Goal: Task Accomplishment & Management: Complete application form

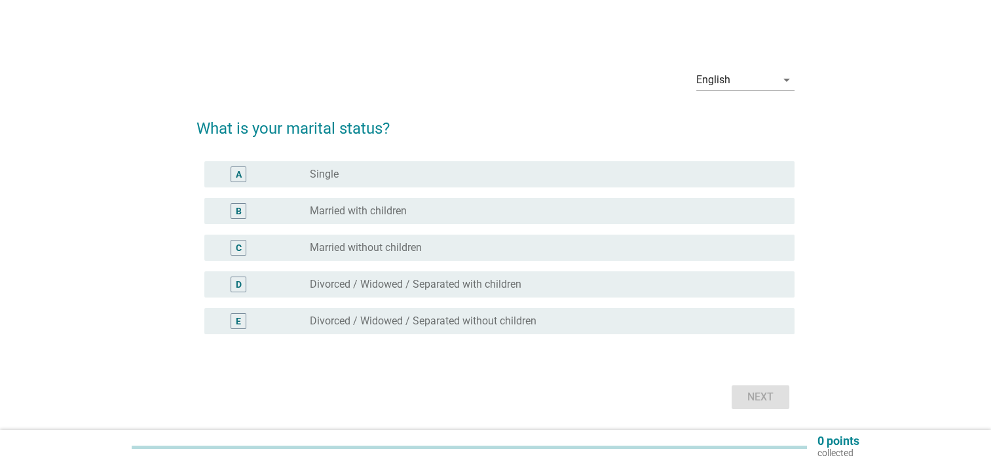
click at [310, 217] on div "radio_button_unchecked Married with children" at bounding box center [547, 211] width 474 height 16
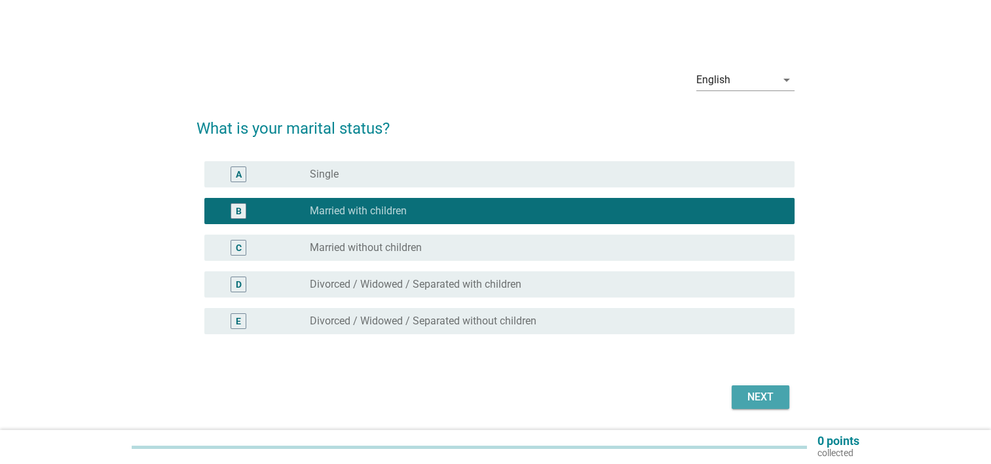
click at [751, 406] on button "Next" at bounding box center [761, 397] width 58 height 24
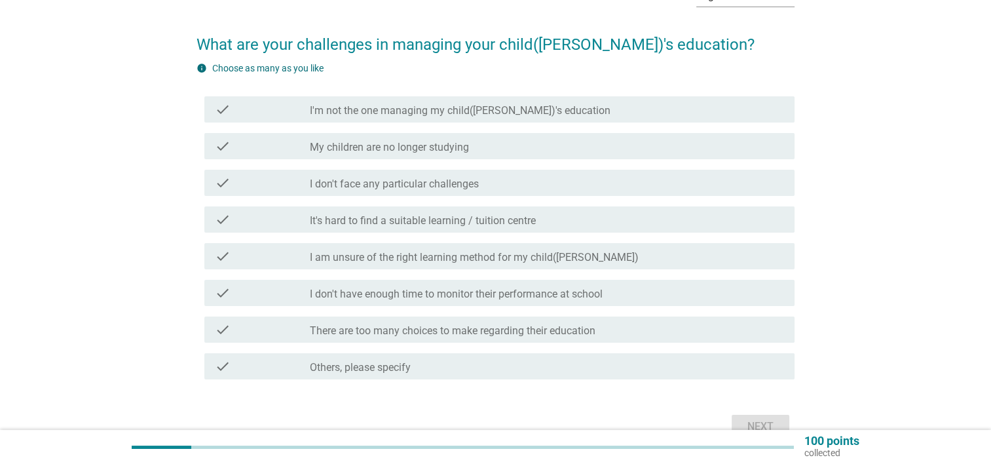
scroll to position [109, 0]
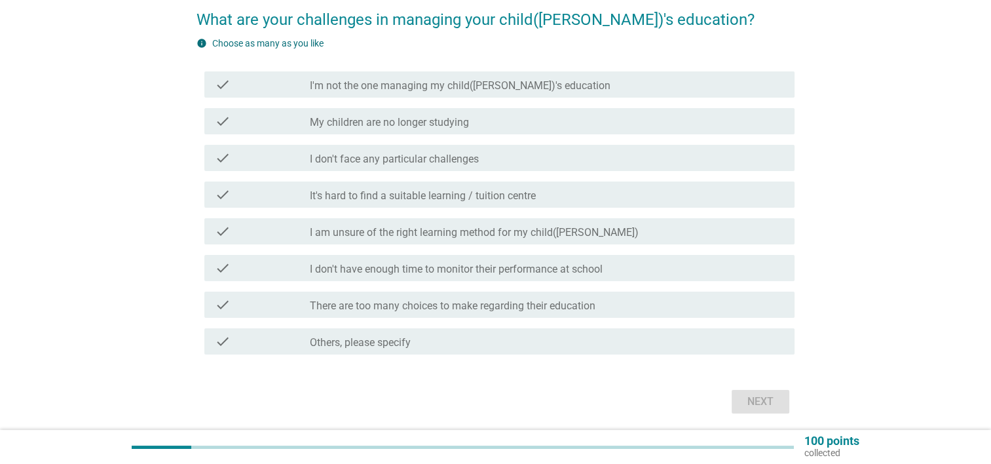
drag, startPoint x: 398, startPoint y: 232, endPoint x: 406, endPoint y: 231, distance: 8.7
click at [398, 229] on label "I am unsure of the right learning method for my child([PERSON_NAME])" at bounding box center [474, 232] width 329 height 13
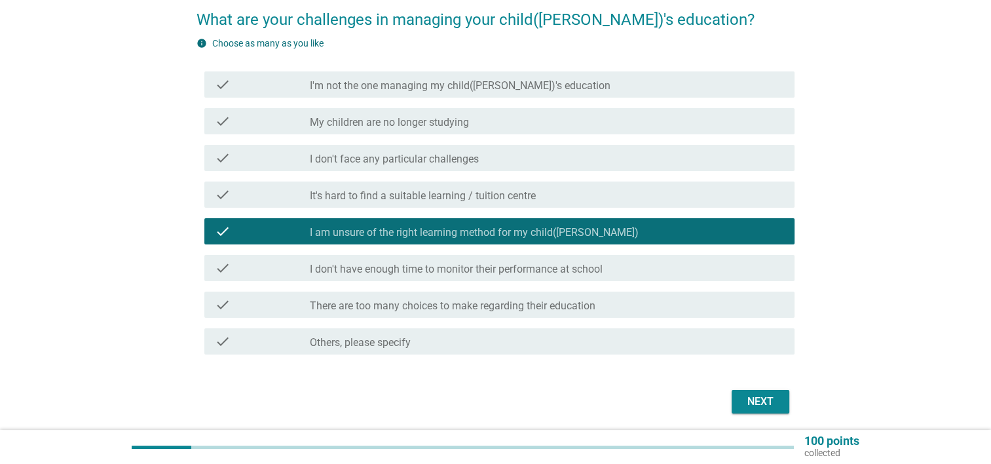
click at [418, 283] on div "check check_box_outline_blank I don't have enough time to monitor their perform…" at bounding box center [495, 268] width 598 height 37
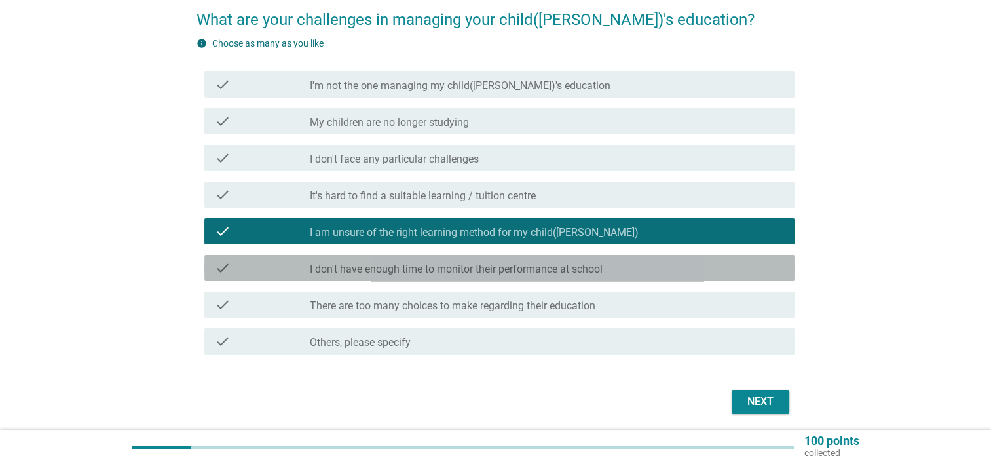
click at [408, 270] on label "I don't have enough time to monitor their performance at school" at bounding box center [456, 269] width 293 height 13
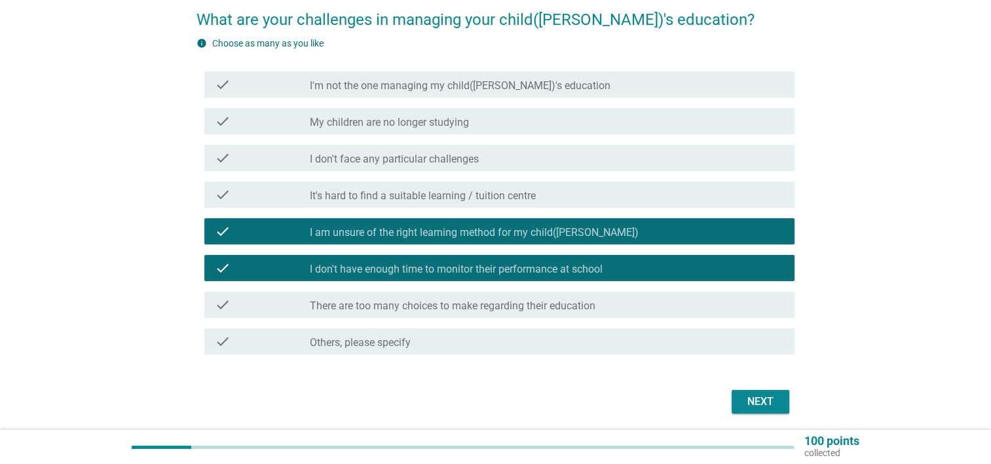
click at [777, 409] on button "Next" at bounding box center [761, 402] width 58 height 24
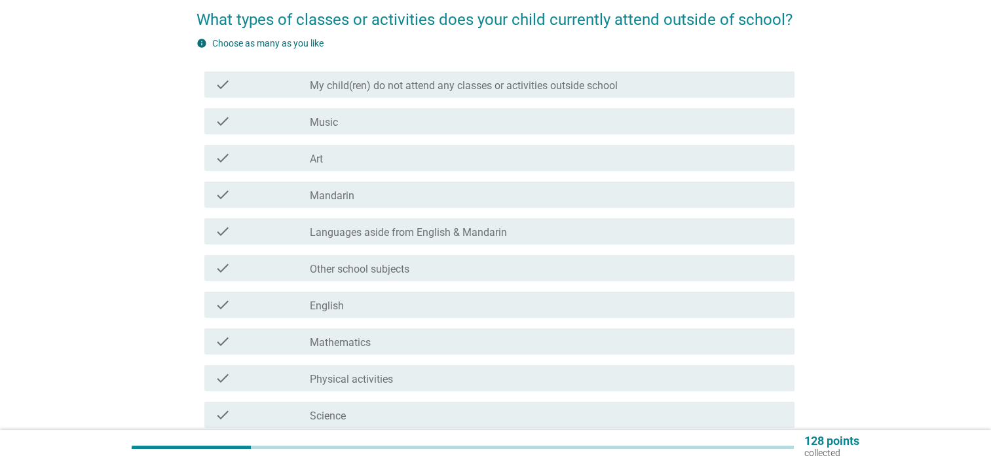
scroll to position [0, 0]
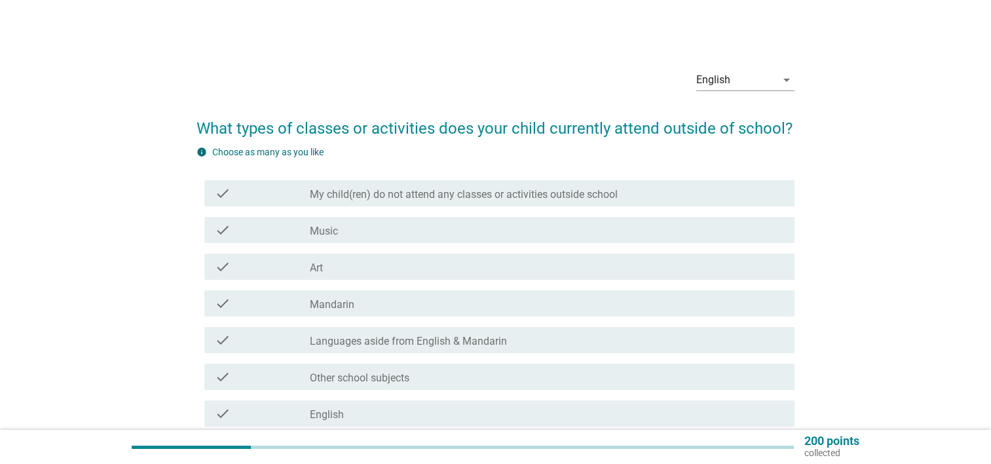
click at [380, 272] on div "check_box_outline_blank Art" at bounding box center [547, 267] width 474 height 16
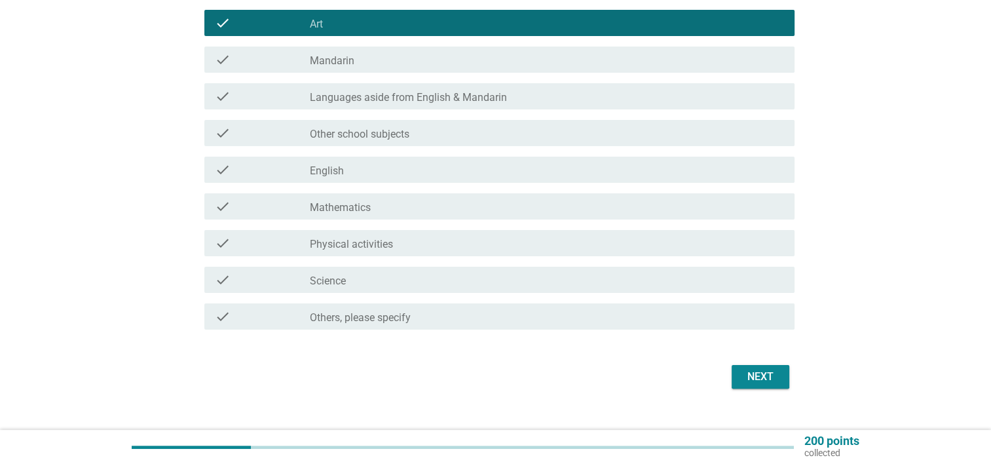
scroll to position [265, 0]
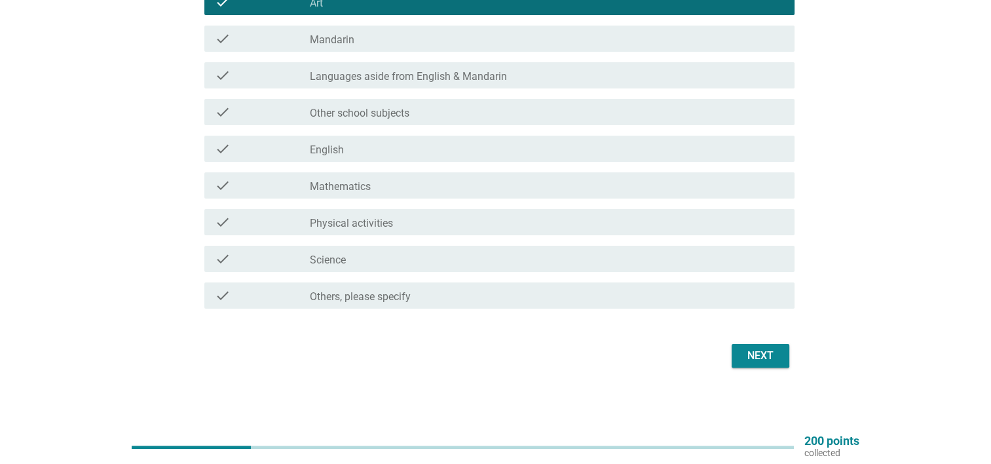
click at [768, 356] on div "Next" at bounding box center [760, 356] width 37 height 16
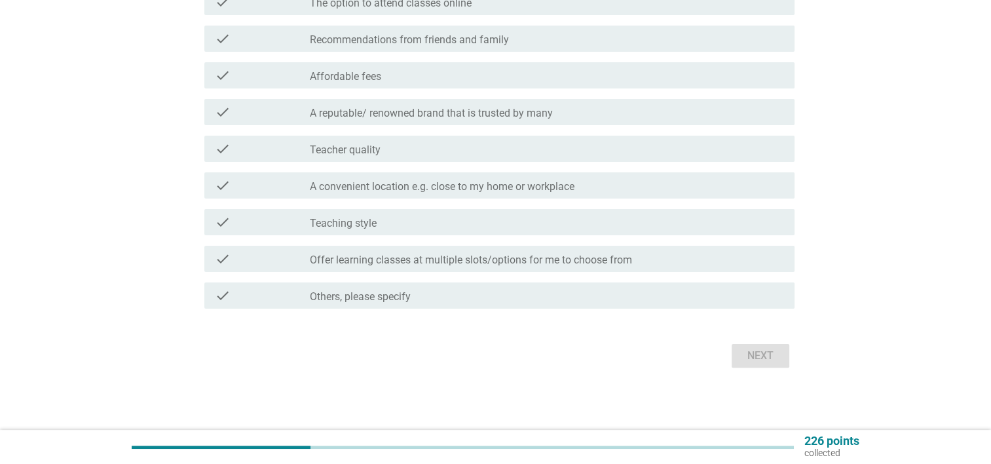
scroll to position [0, 0]
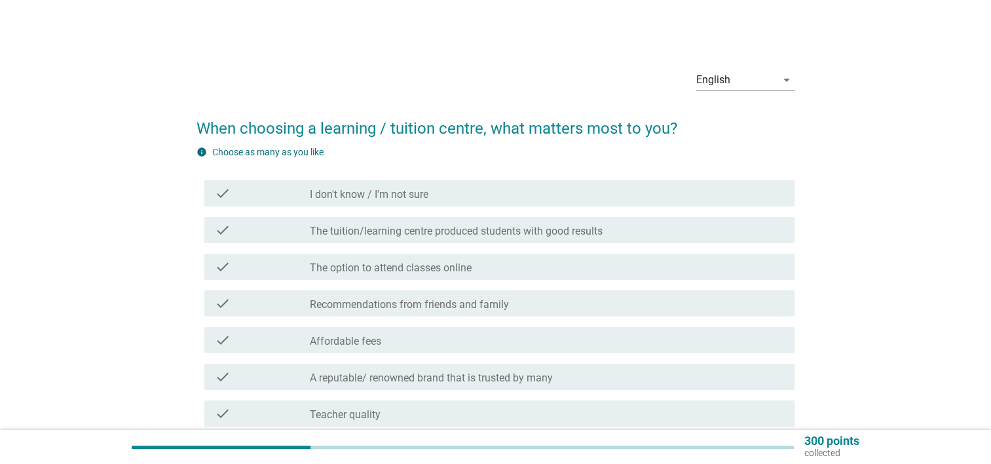
click at [528, 304] on div "check_box_outline_blank Recommendations from friends and family" at bounding box center [547, 303] width 474 height 16
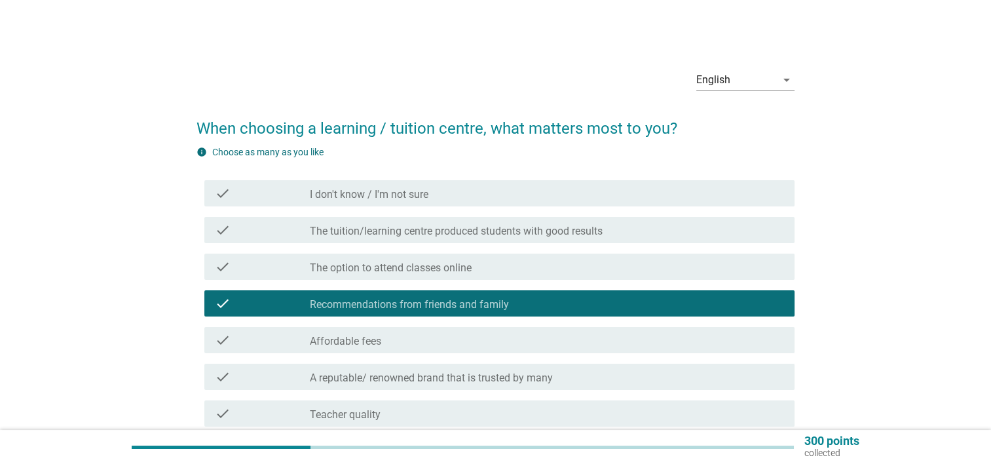
drag, startPoint x: 515, startPoint y: 343, endPoint x: 572, endPoint y: 332, distance: 57.3
click at [515, 343] on div "check_box_outline_blank Affordable fees" at bounding box center [547, 340] width 474 height 16
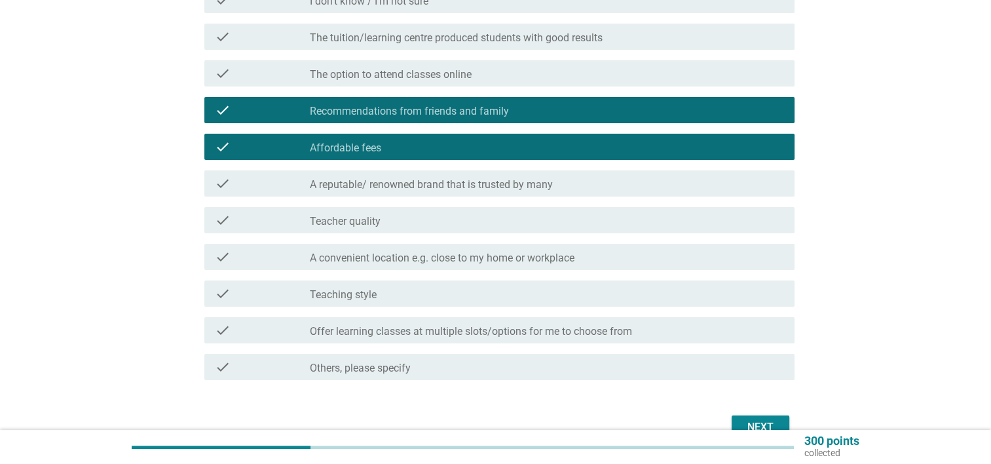
scroll to position [218, 0]
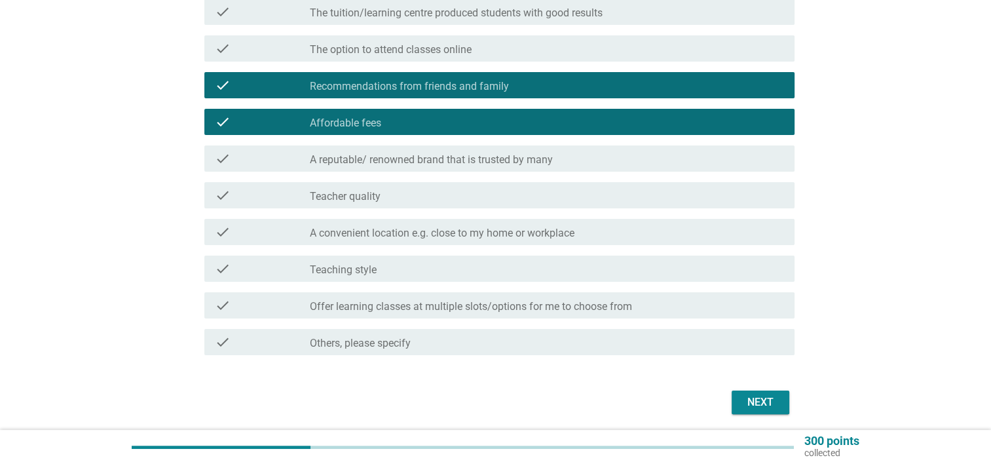
click at [627, 233] on div "check_box_outline_blank A convenient location e.g. close to my home or workplace" at bounding box center [547, 232] width 474 height 16
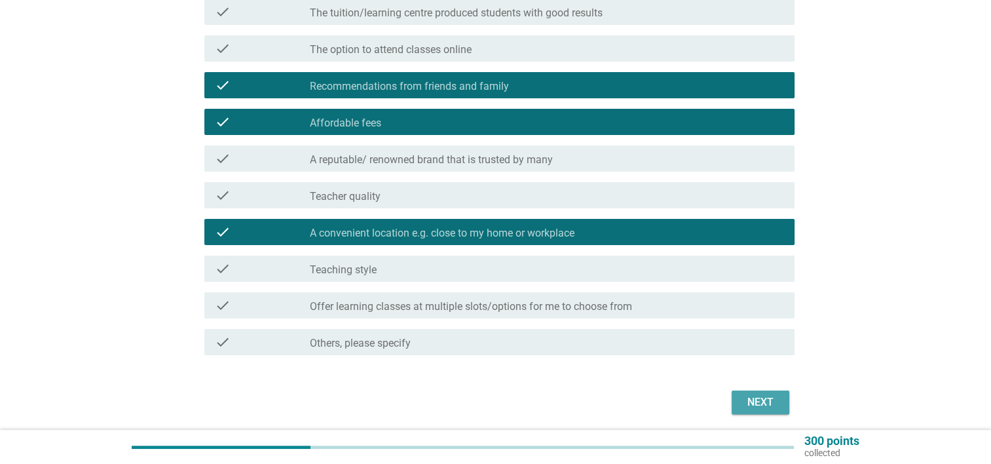
click at [779, 398] on button "Next" at bounding box center [761, 402] width 58 height 24
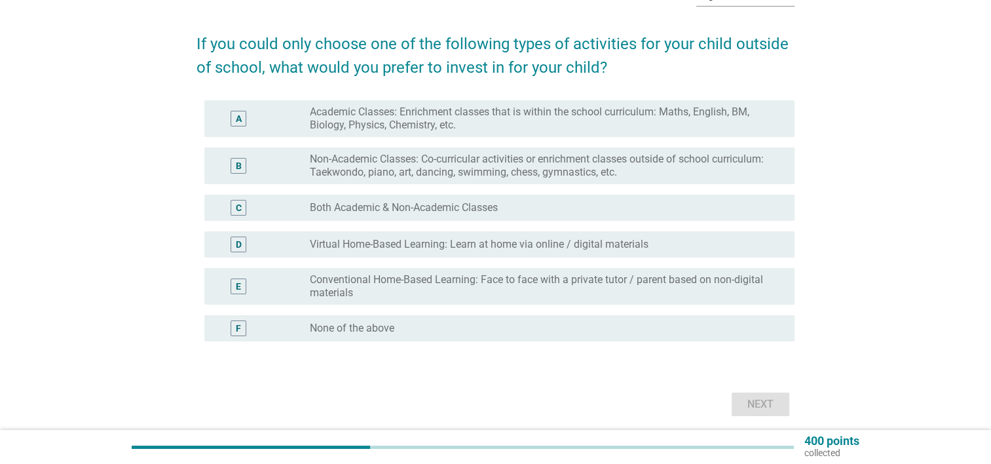
scroll to position [109, 0]
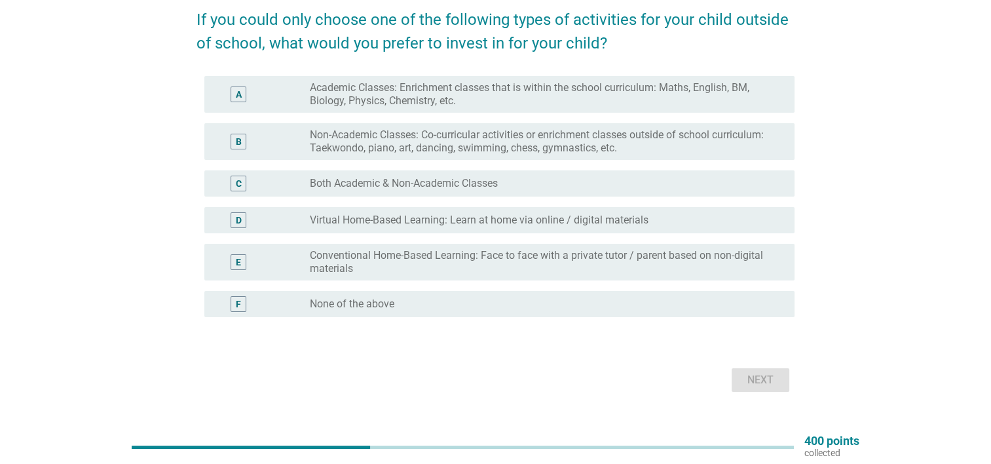
click at [463, 147] on label "Non-Academic Classes: Co-curricular activities or enrichment classes outside of…" at bounding box center [542, 141] width 464 height 26
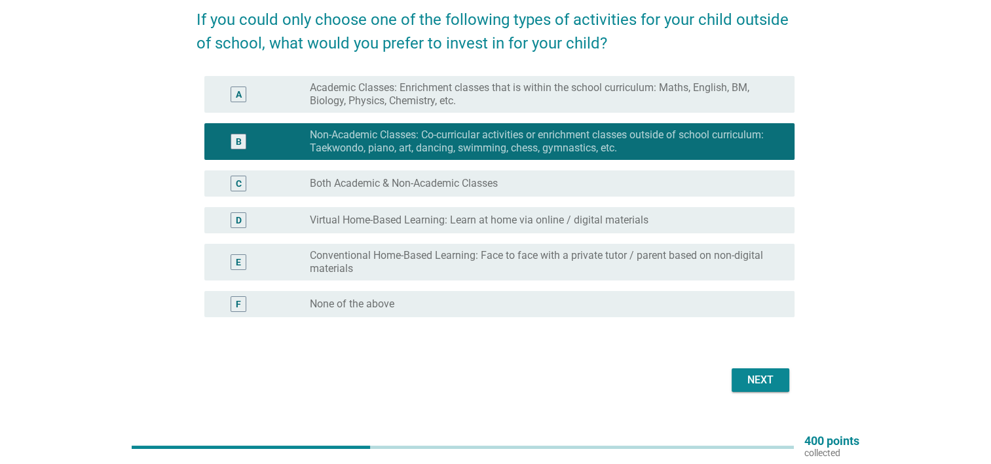
click at [745, 378] on div "Next" at bounding box center [760, 380] width 37 height 16
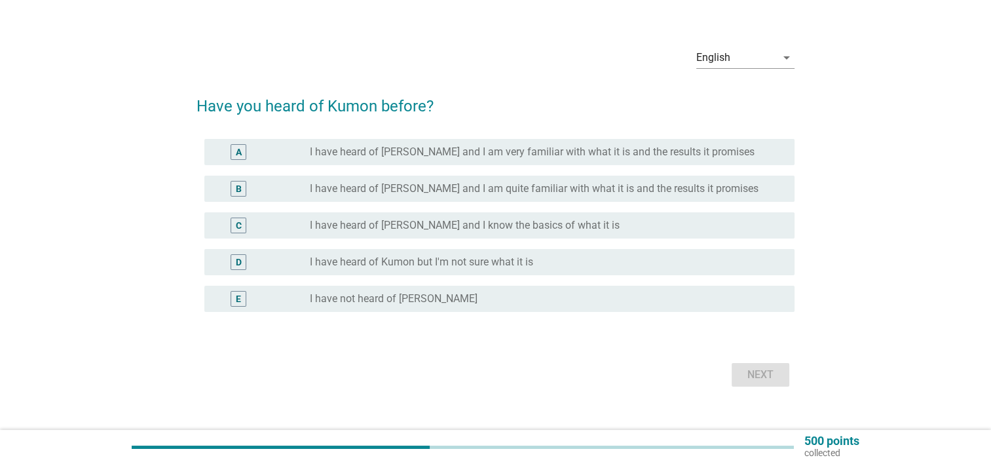
scroll to position [42, 0]
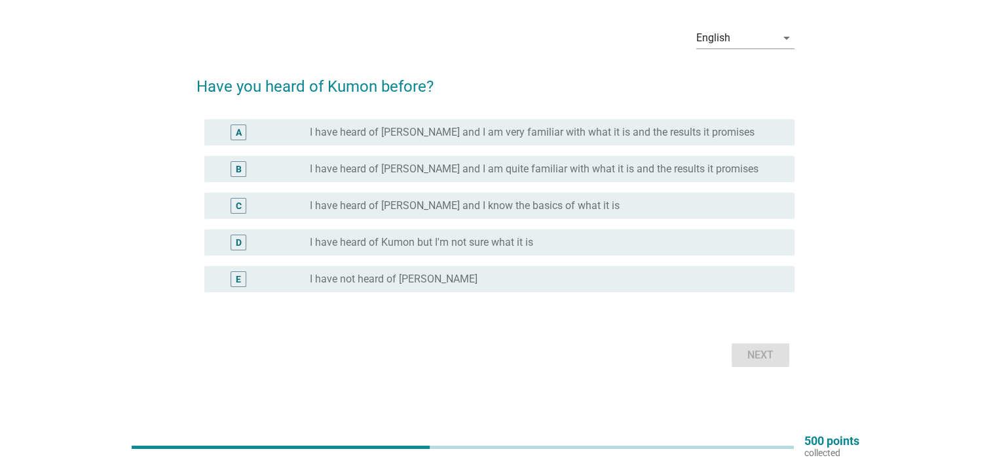
click at [390, 243] on label "I have heard of Kumon but I'm not sure what it is" at bounding box center [421, 242] width 223 height 13
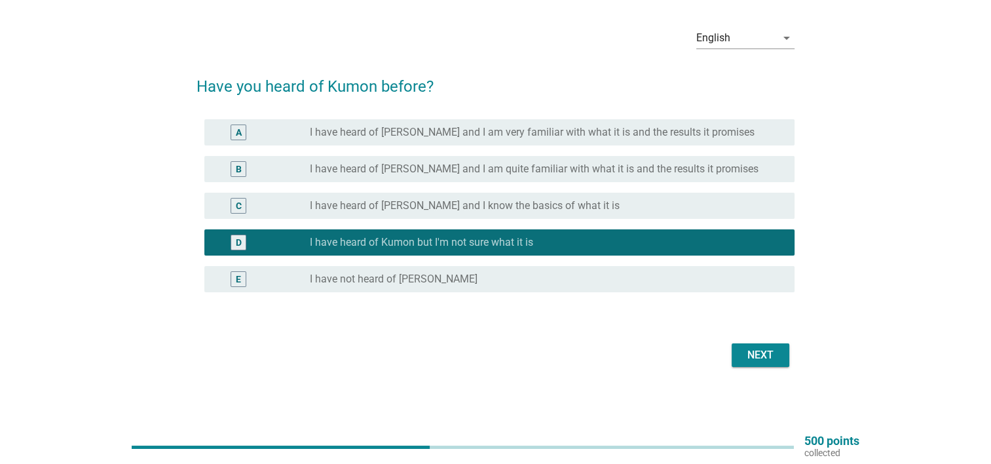
click at [767, 350] on div "Next" at bounding box center [760, 355] width 37 height 16
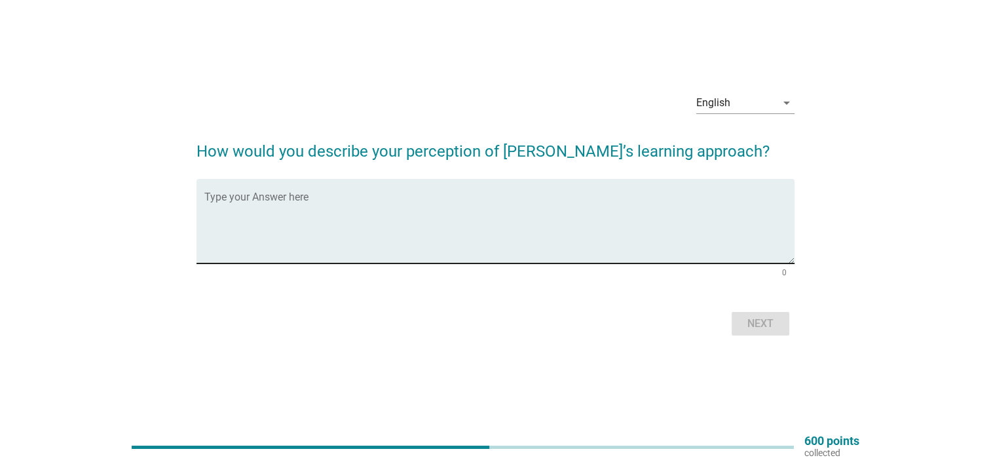
scroll to position [34, 0]
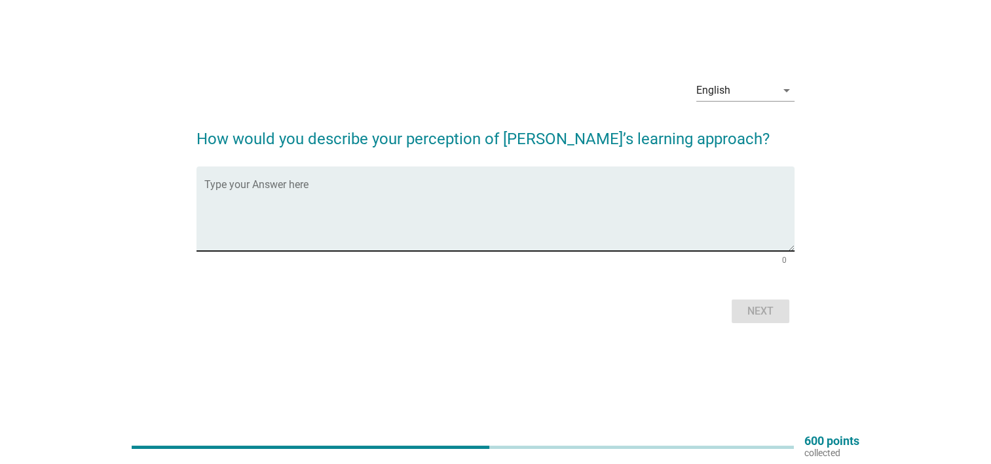
click at [325, 189] on textarea "Type your Answer here" at bounding box center [499, 216] width 590 height 69
drag, startPoint x: 181, startPoint y: 286, endPoint x: 258, endPoint y: 244, distance: 87.9
click at [181, 286] on div "English arrow_drop_down How would you describe your perception of [PERSON_NAME]…" at bounding box center [495, 198] width 928 height 278
click at [280, 181] on div "Type your Answer here" at bounding box center [499, 208] width 590 height 84
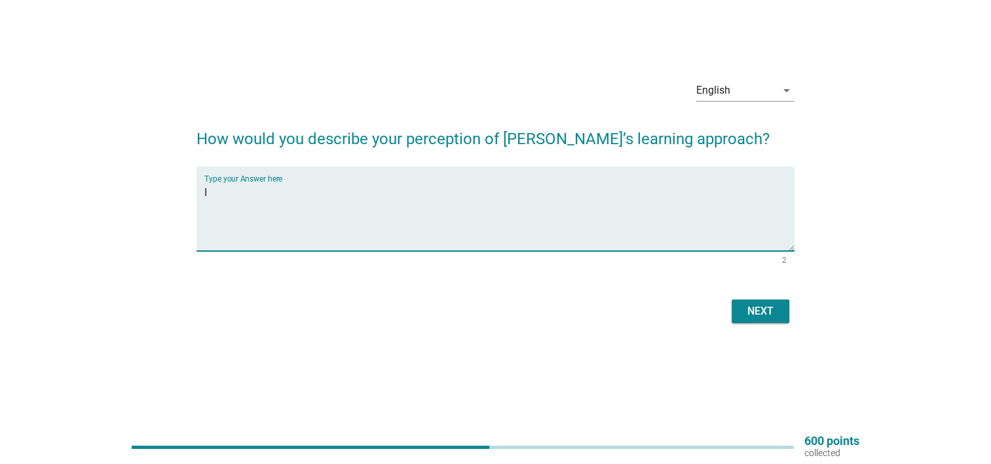
type textarea "I"
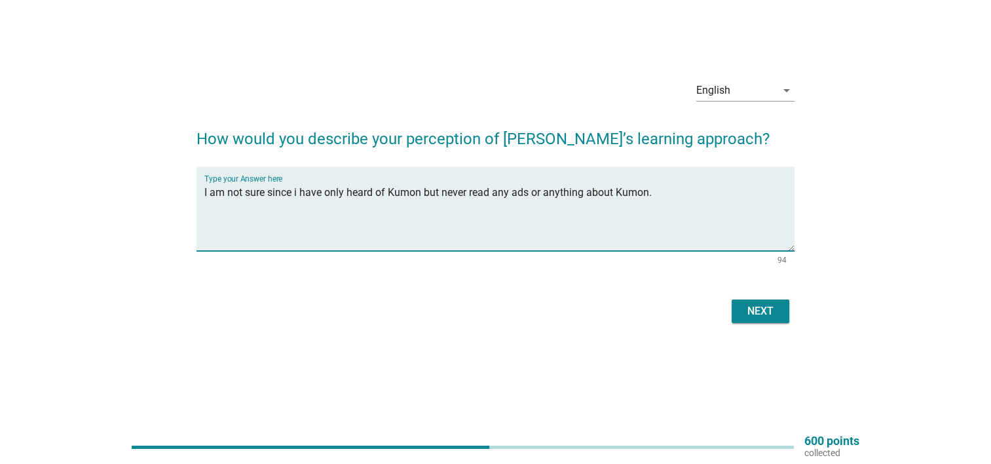
type textarea "I am not sure since i have only heard of Kumon but never read any ads or anythi…"
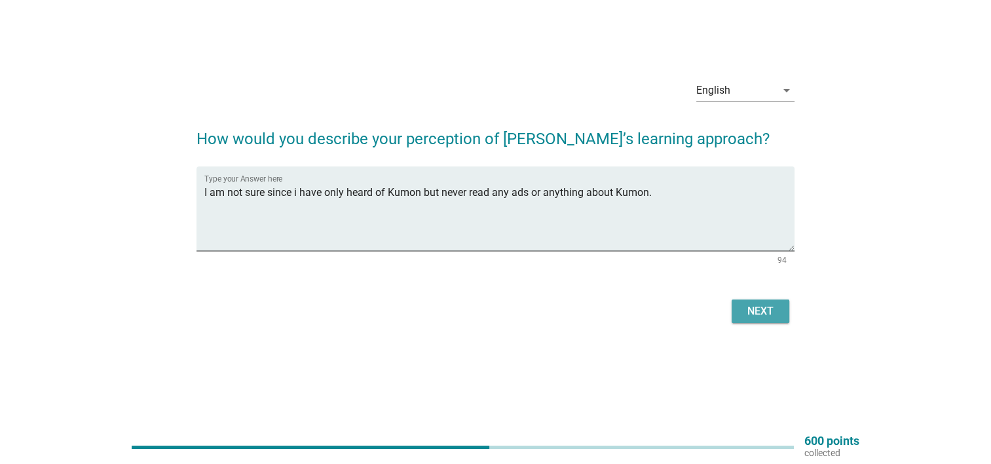
click at [754, 310] on div "Next" at bounding box center [760, 311] width 37 height 16
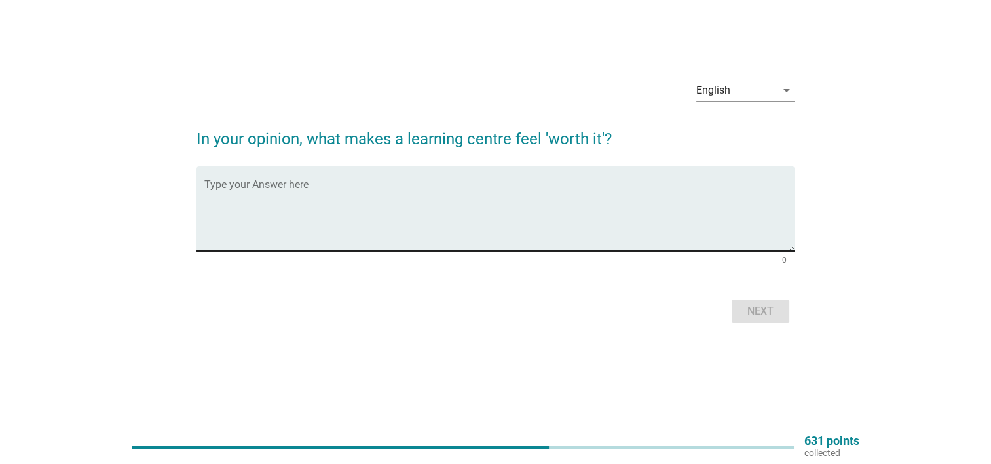
scroll to position [0, 0]
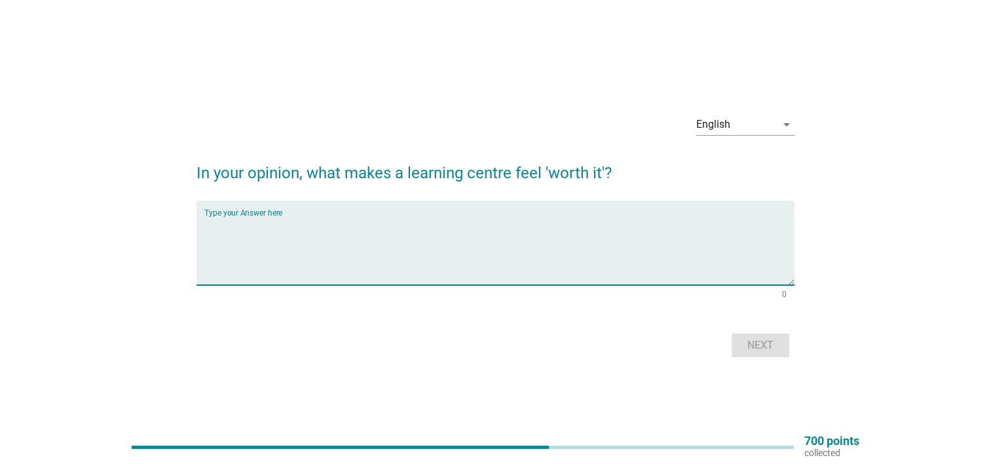
click at [270, 217] on textarea "Type your Answer here" at bounding box center [499, 250] width 590 height 69
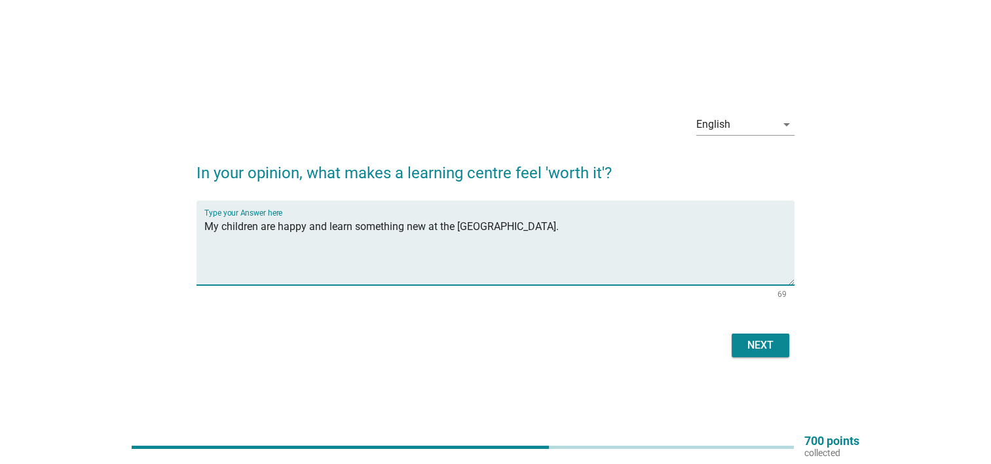
type textarea "My children are happy and learn something new at the [GEOGRAPHIC_DATA]."
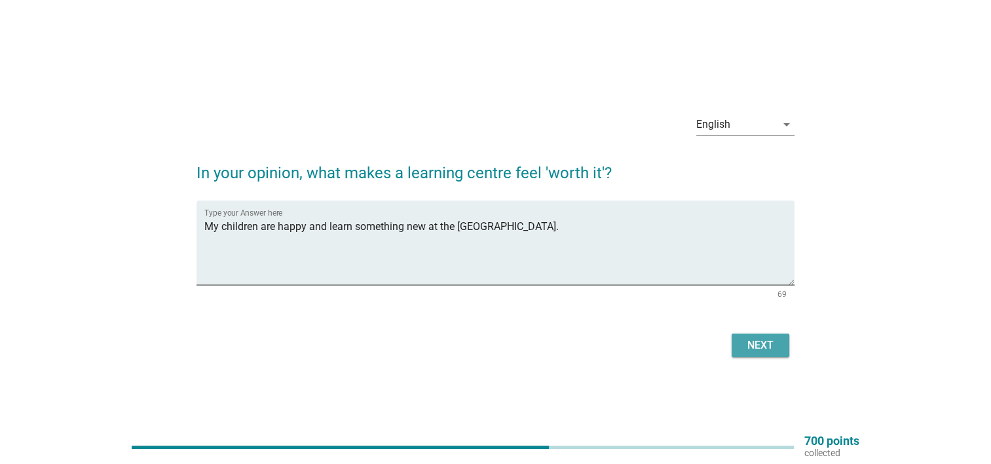
click at [766, 348] on div "Next" at bounding box center [760, 345] width 37 height 16
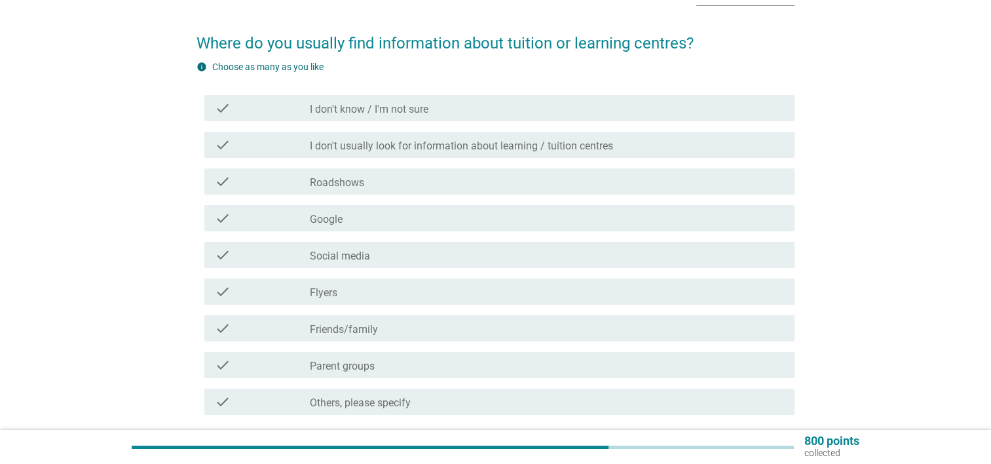
scroll to position [109, 0]
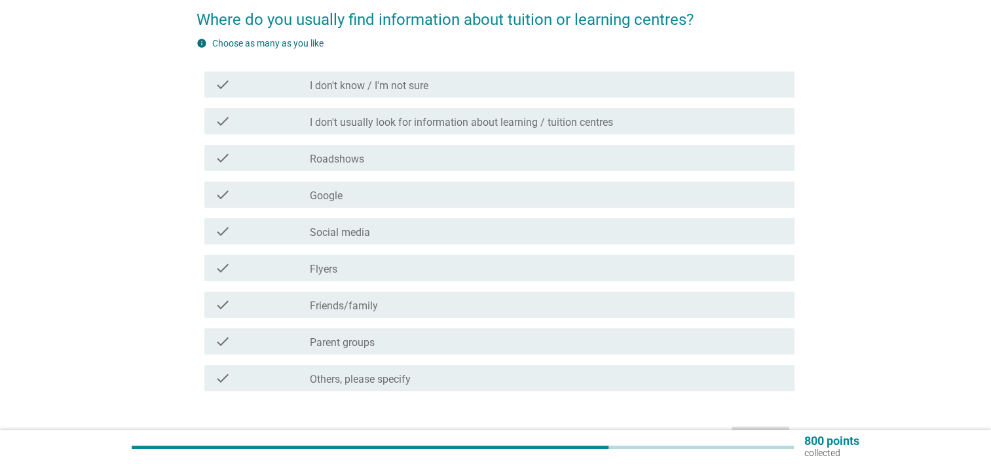
click at [384, 231] on div "check_box_outline_blank Social media" at bounding box center [547, 231] width 474 height 16
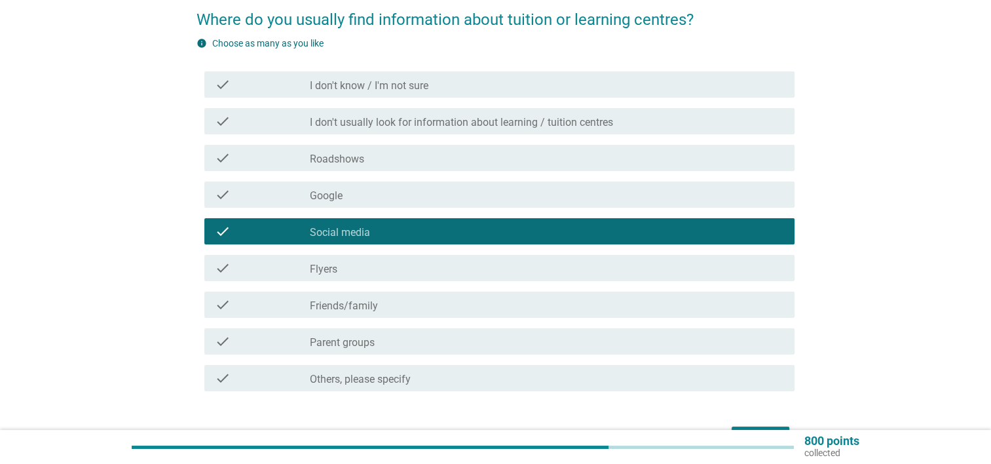
click at [420, 305] on div "check_box_outline_blank Friends/family" at bounding box center [547, 305] width 474 height 16
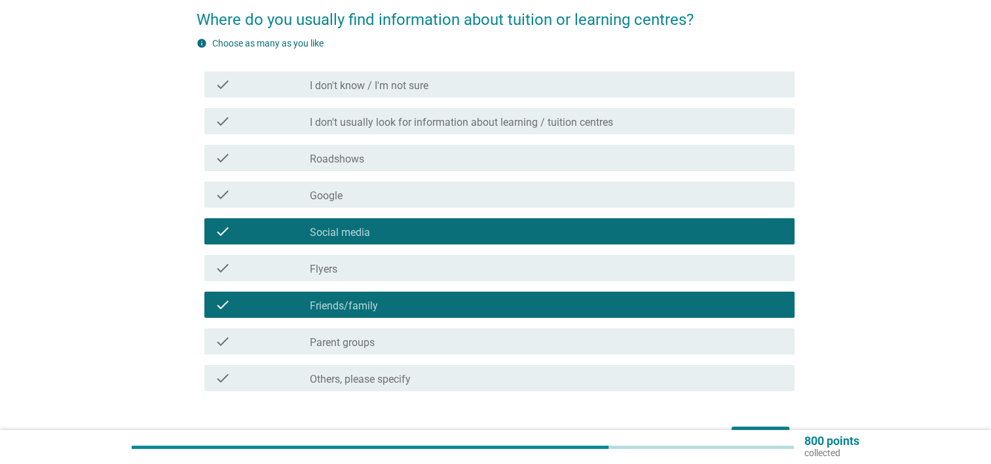
scroll to position [191, 0]
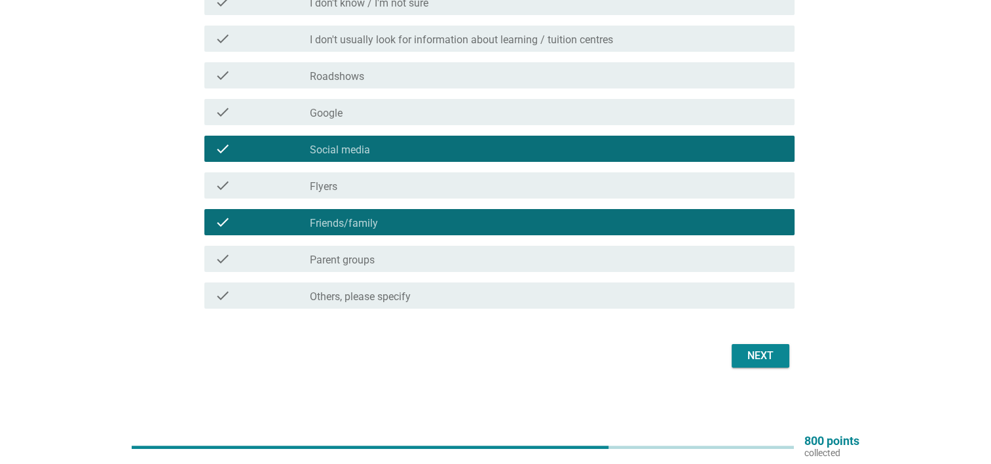
click at [775, 351] on div "Next" at bounding box center [760, 356] width 37 height 16
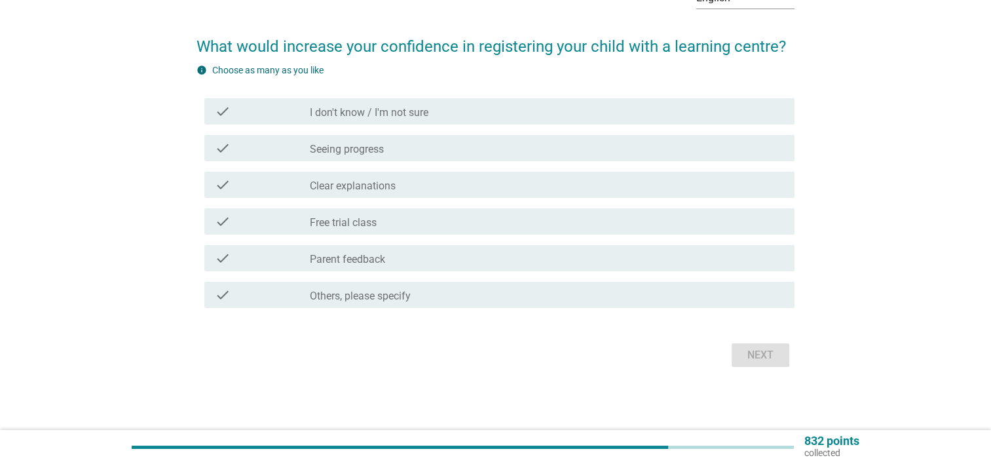
scroll to position [0, 0]
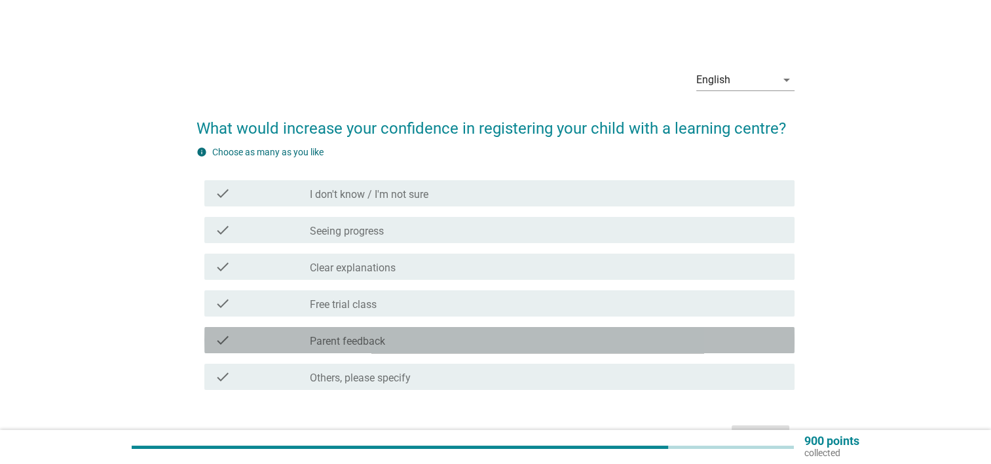
click at [458, 342] on div "check_box_outline_blank Parent feedback" at bounding box center [547, 340] width 474 height 16
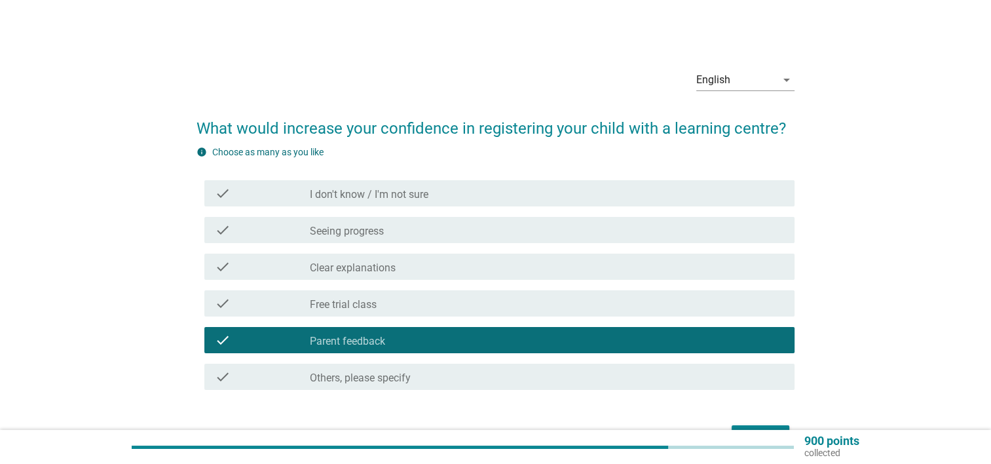
click at [384, 295] on div "check_box_outline_blank Free trial class" at bounding box center [547, 303] width 474 height 16
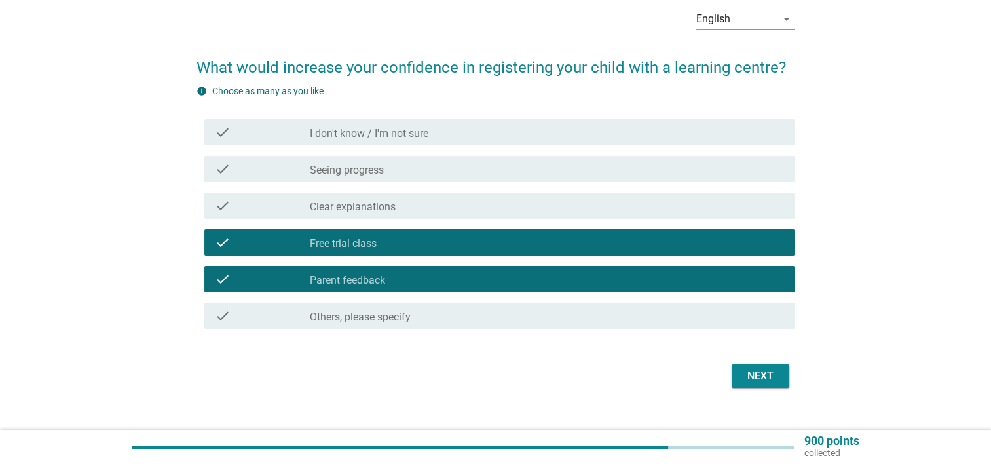
scroll to position [81, 0]
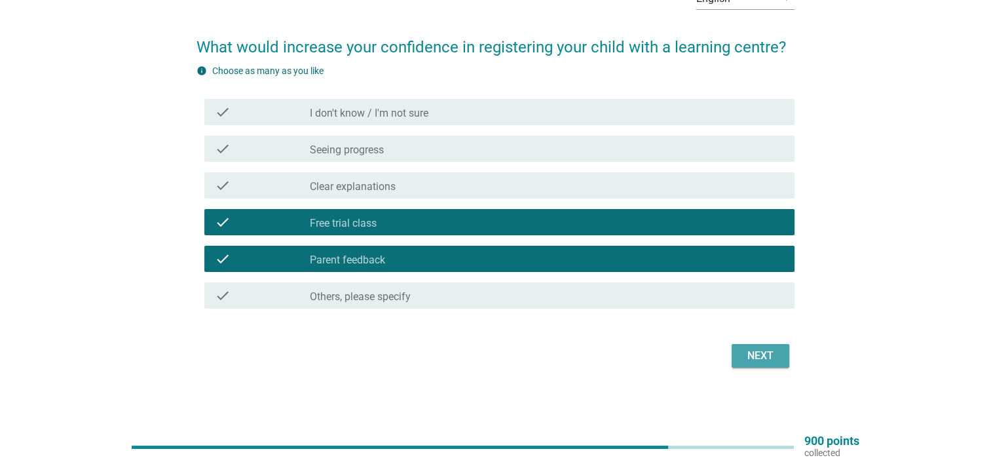
click at [775, 350] on div "Next" at bounding box center [760, 356] width 37 height 16
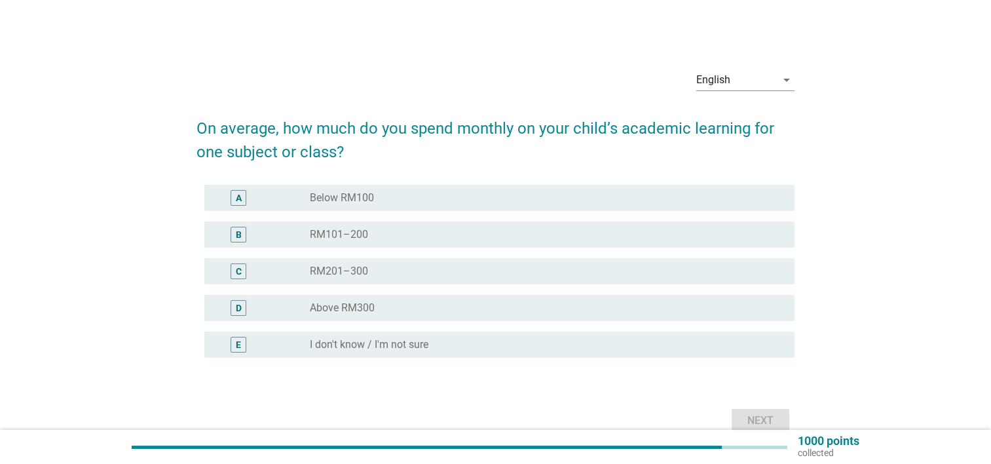
click at [240, 308] on div "D" at bounding box center [239, 308] width 6 height 14
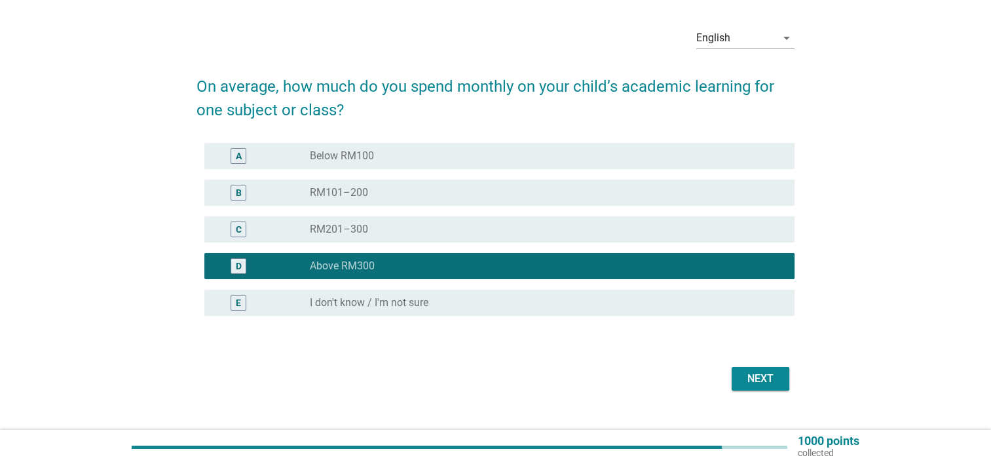
scroll to position [65, 0]
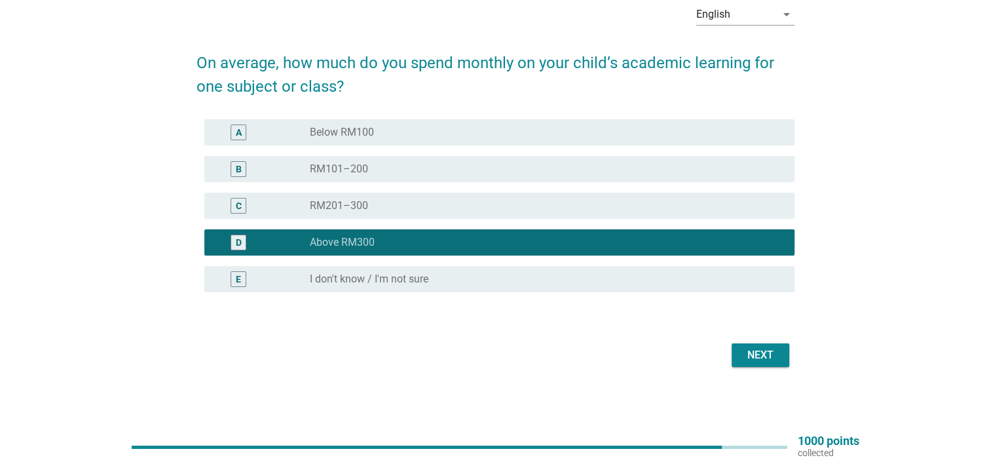
click at [749, 351] on div "Next" at bounding box center [760, 355] width 37 height 16
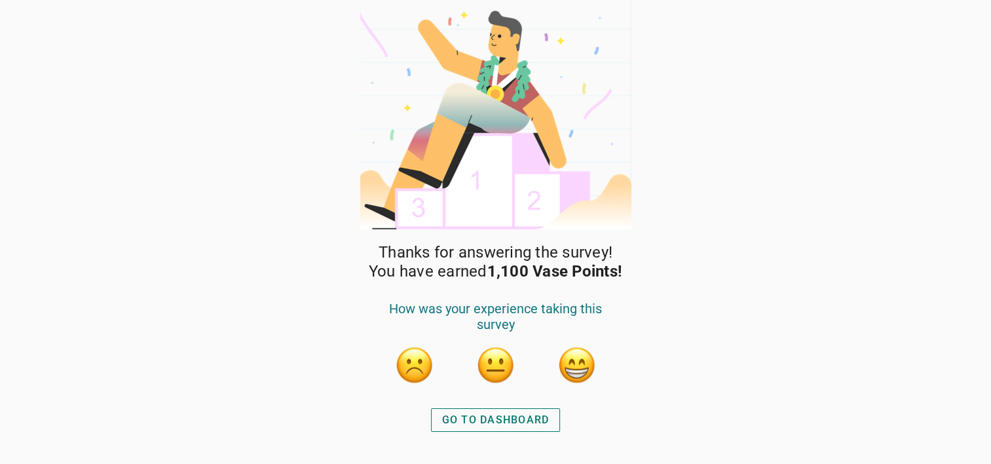
click at [527, 420] on div "GO TO DASHBOARD" at bounding box center [495, 420] width 107 height 16
